Goal: Task Accomplishment & Management: Complete application form

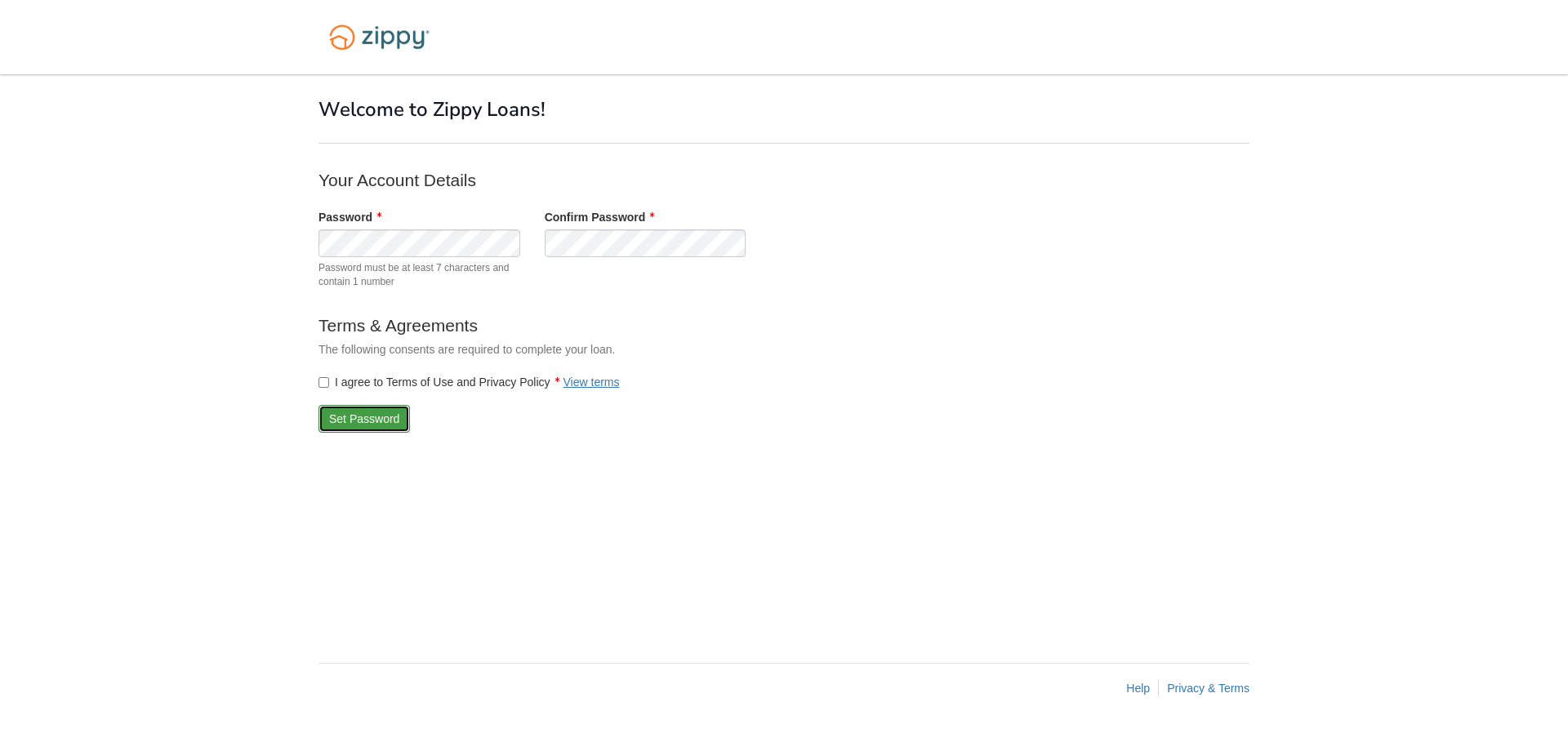
click at [378, 419] on button "Set Password" at bounding box center [364, 419] width 91 height 28
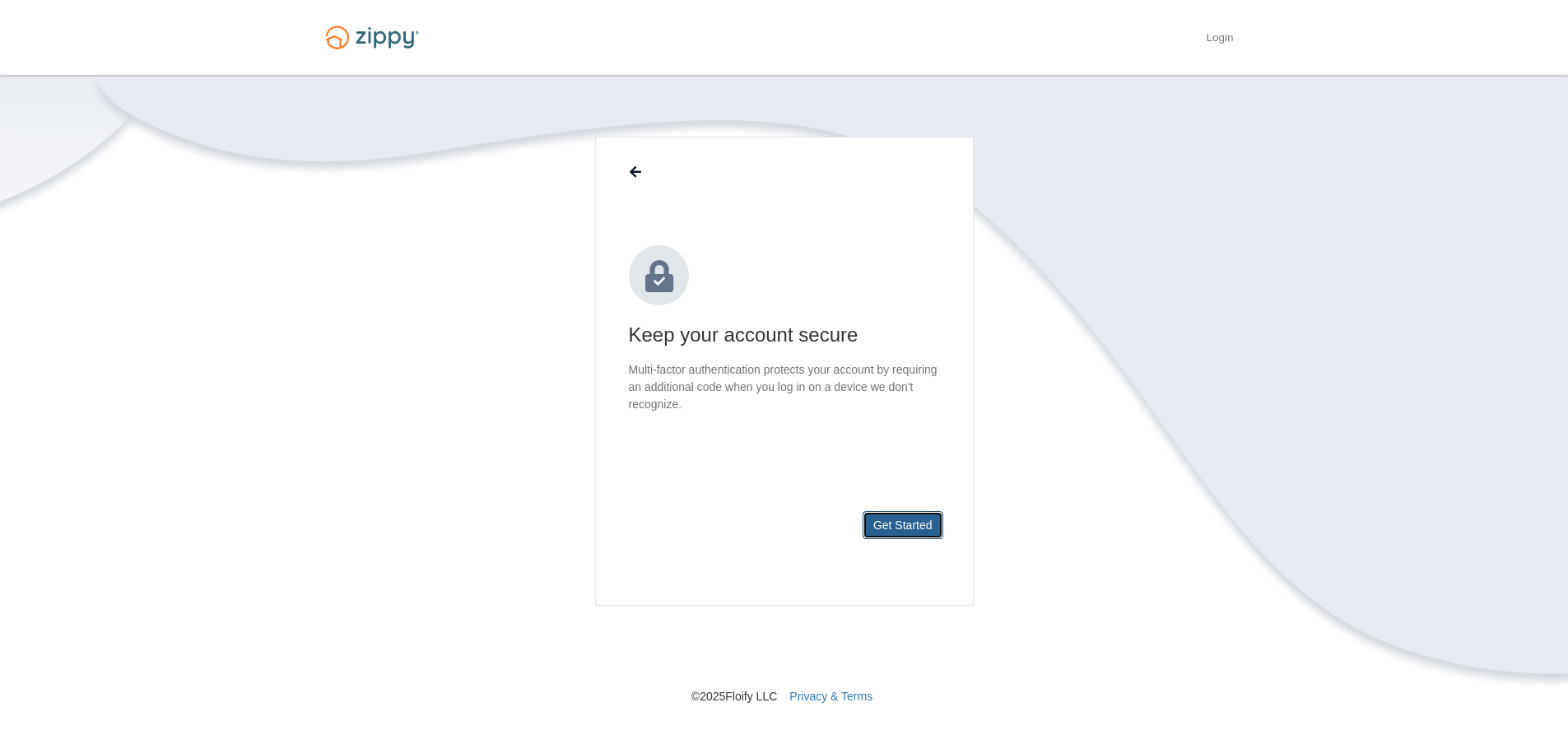
click at [897, 524] on button "Get Started" at bounding box center [903, 525] width 81 height 28
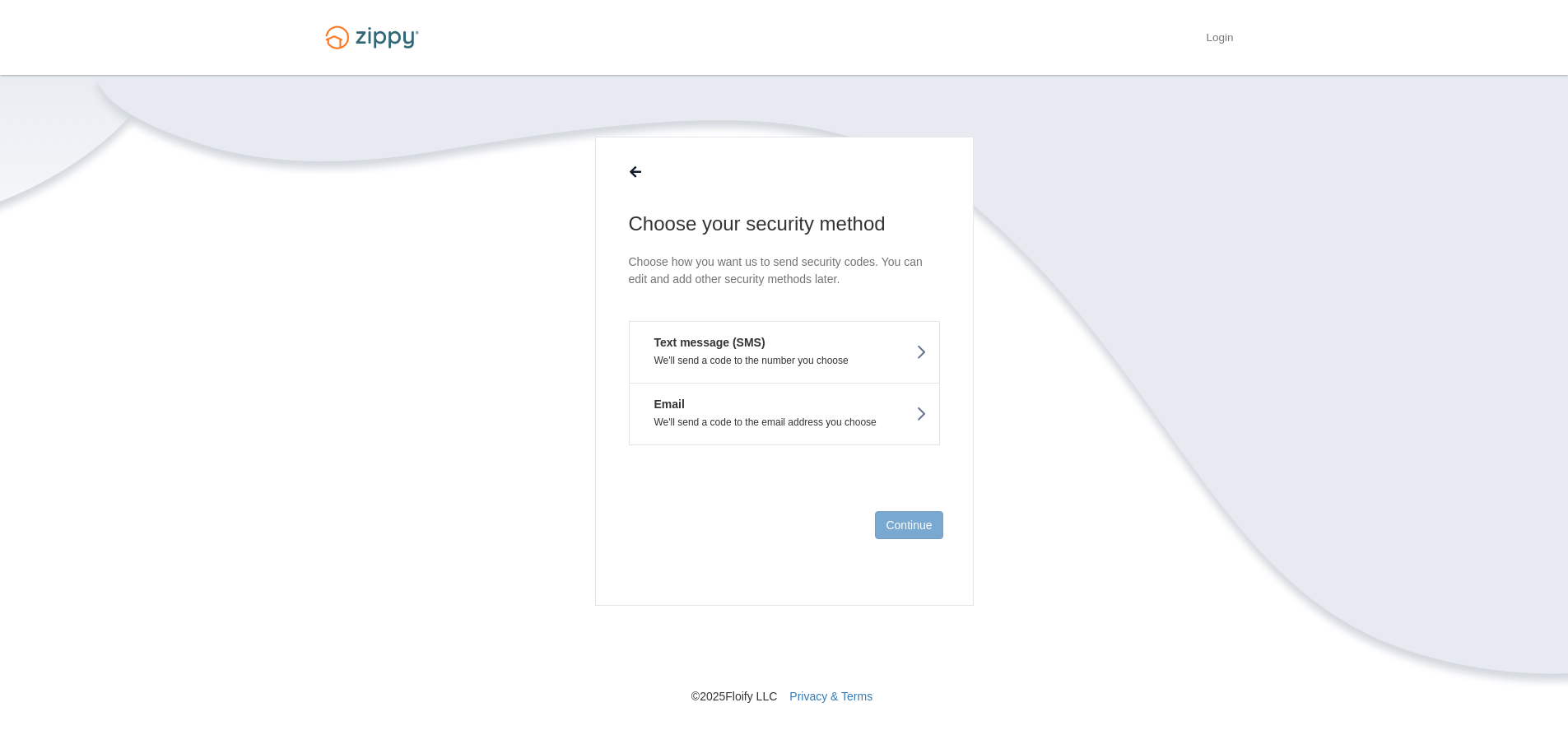
click at [714, 361] on p "We'll send a code to the number you choose" at bounding box center [784, 360] width 285 height 11
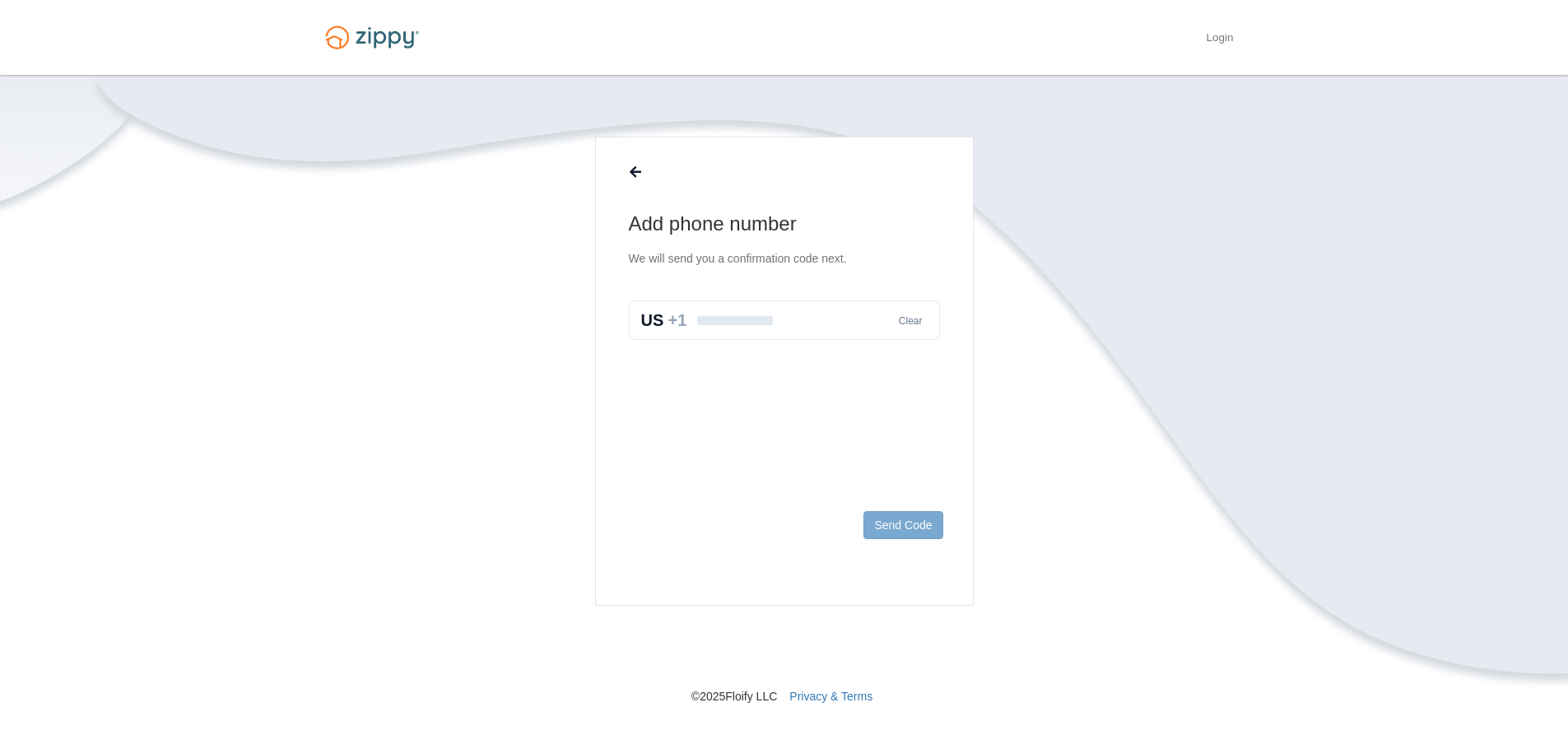
click at [725, 330] on input "text" at bounding box center [784, 320] width 311 height 39
type input "**********"
click at [883, 524] on button "Send Code" at bounding box center [903, 525] width 79 height 28
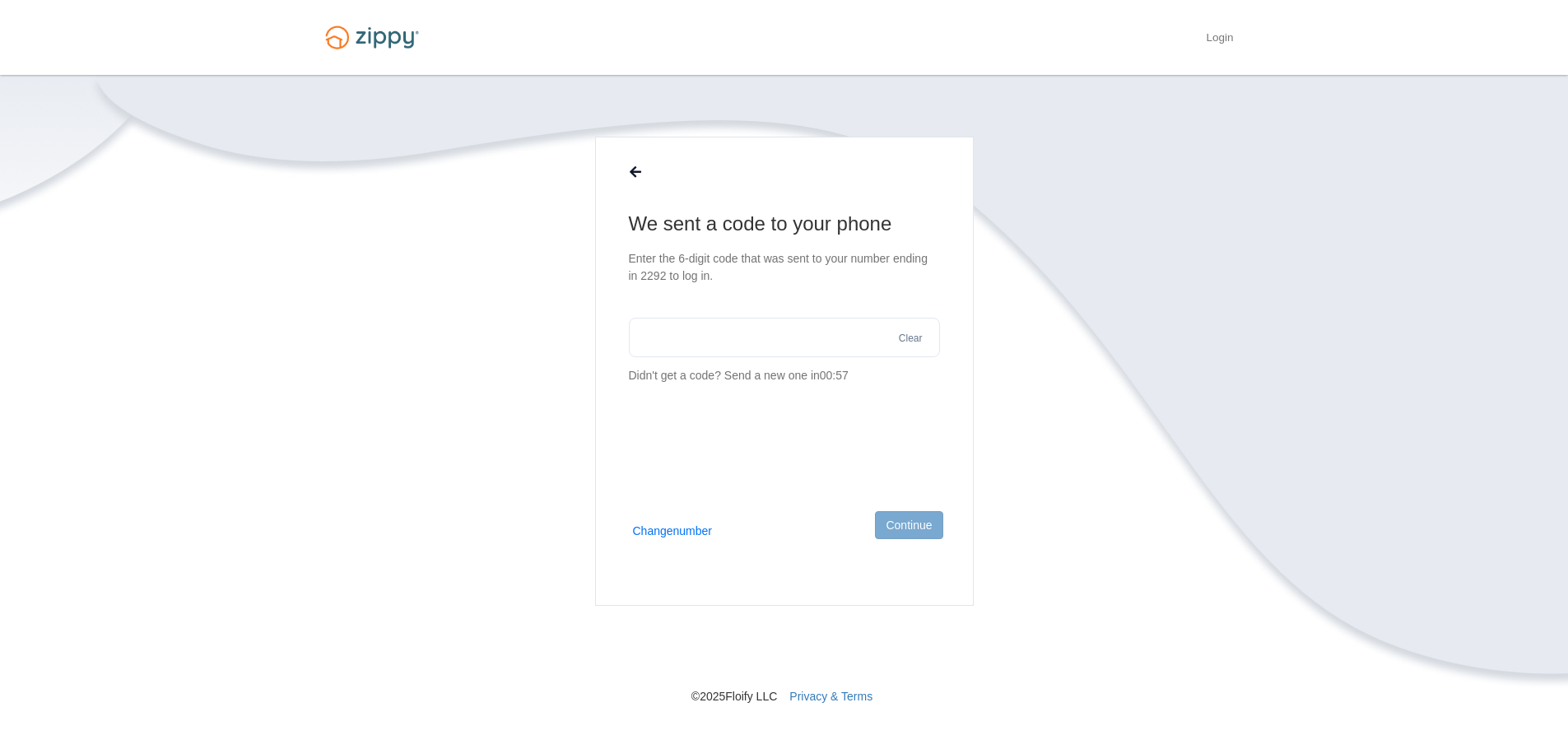
click at [644, 332] on input "text" at bounding box center [784, 337] width 311 height 39
type input "******"
click at [928, 531] on button "Continue" at bounding box center [909, 525] width 68 height 28
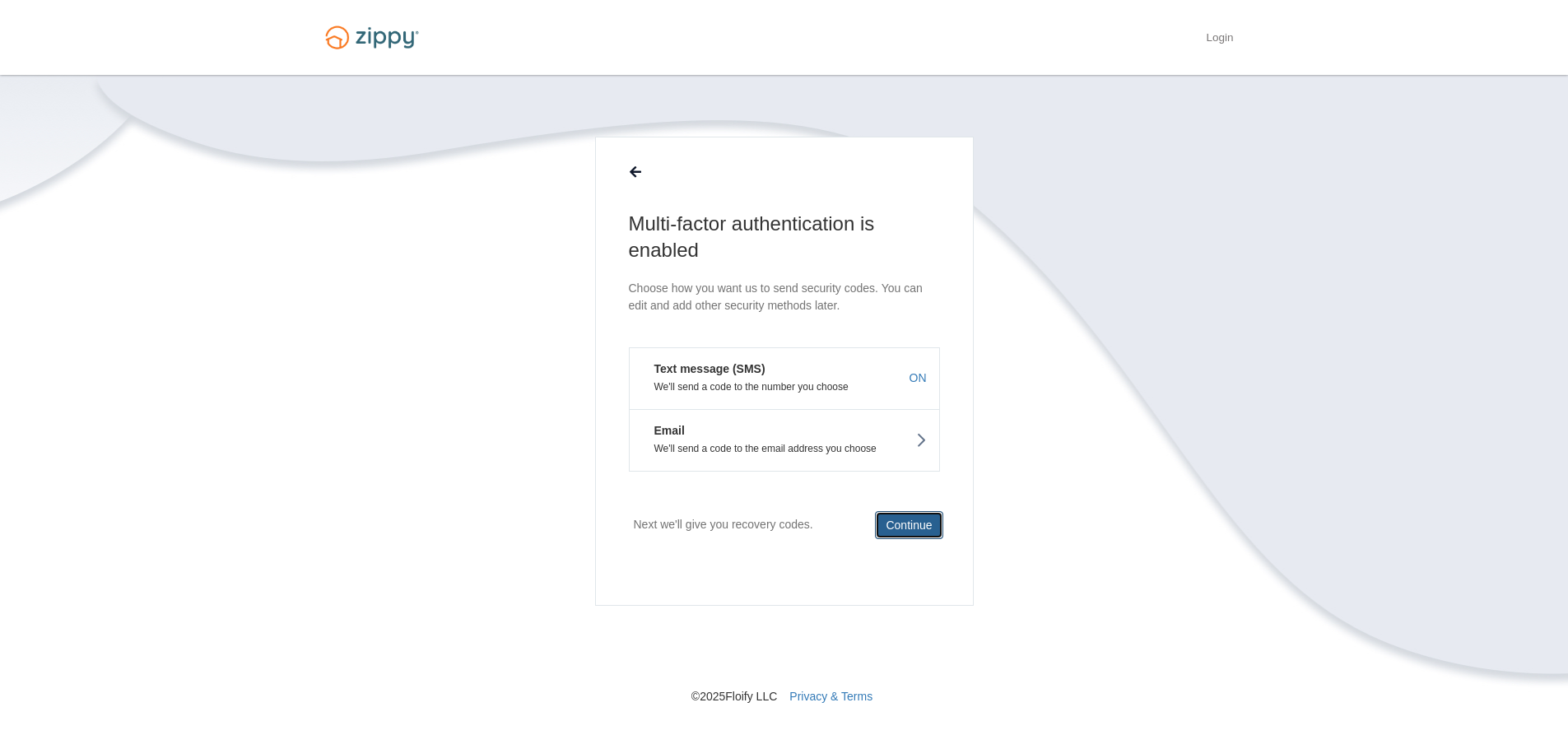
click at [916, 530] on button "Continue" at bounding box center [909, 525] width 68 height 28
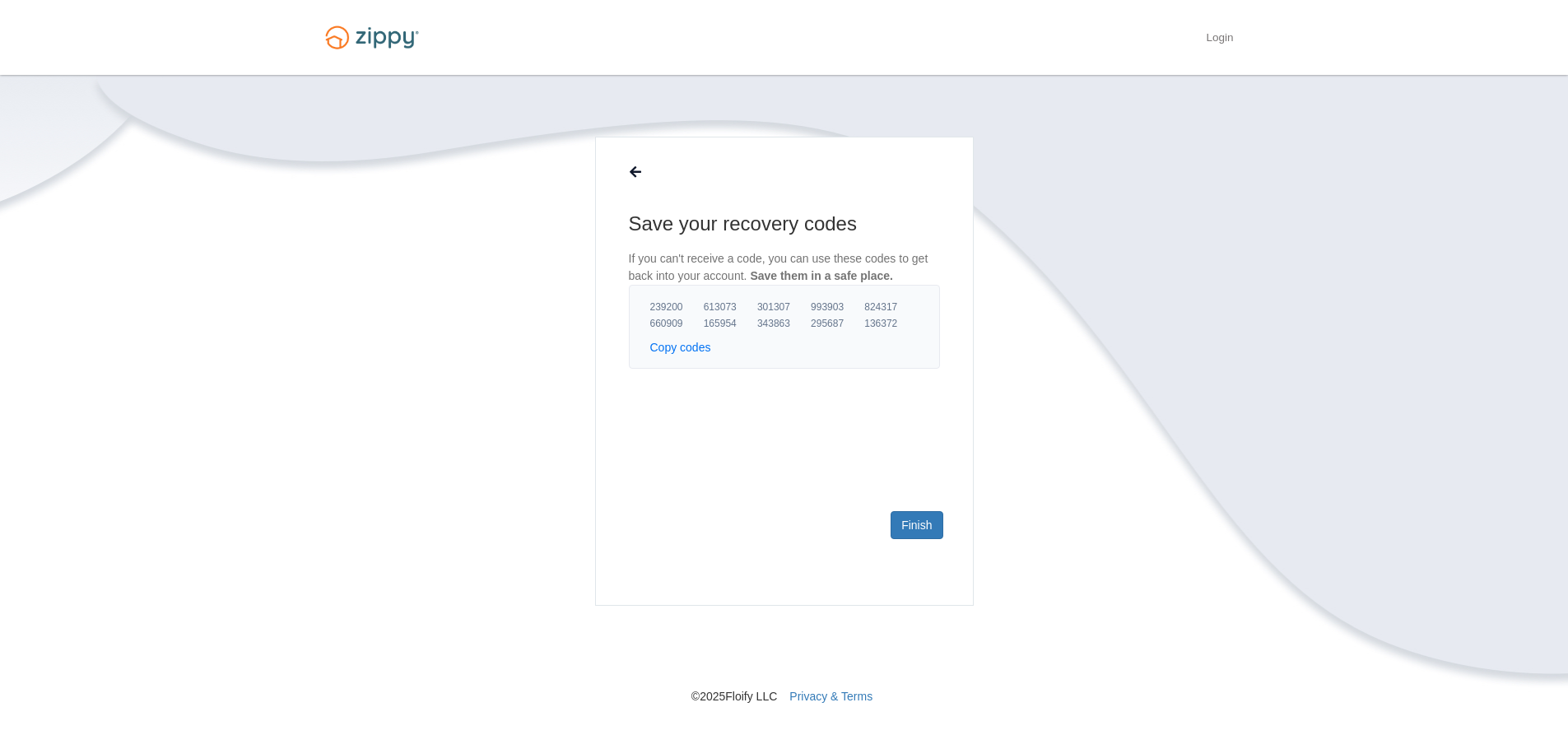
click at [698, 347] on button "Copy codes" at bounding box center [680, 347] width 61 height 17
click at [919, 527] on link "Finish" at bounding box center [916, 525] width 52 height 28
